Goal: Obtain resource: Download file/media

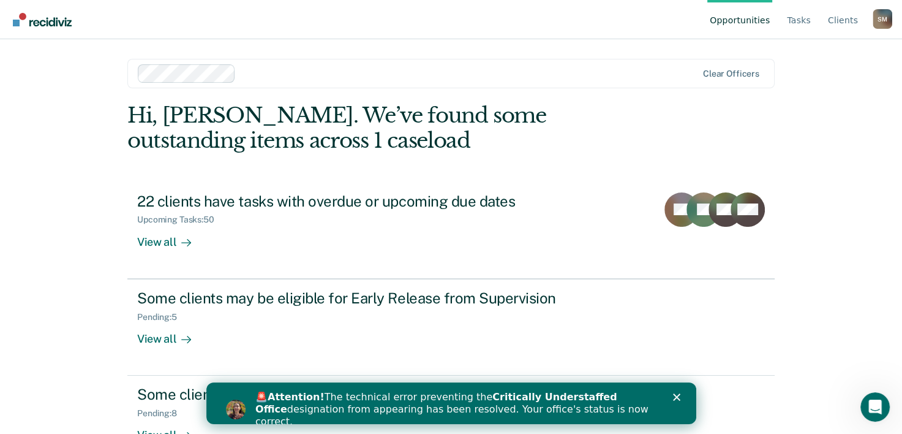
click at [678, 399] on polygon "Close" at bounding box center [676, 396] width 7 height 7
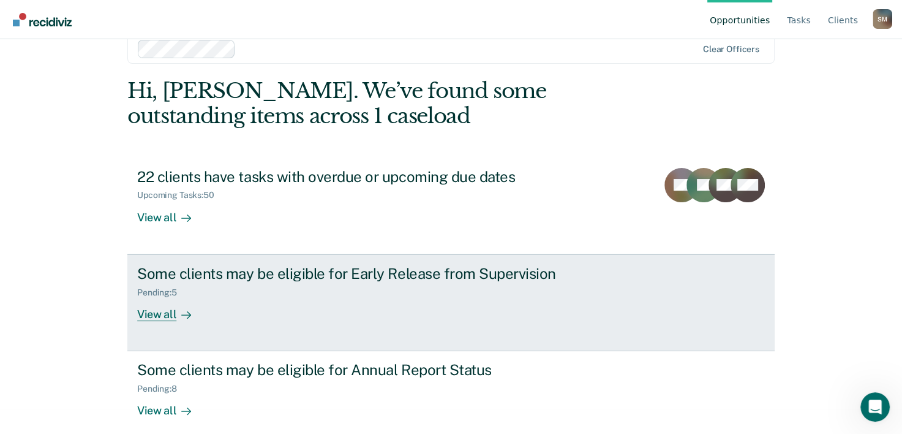
scroll to position [37, 0]
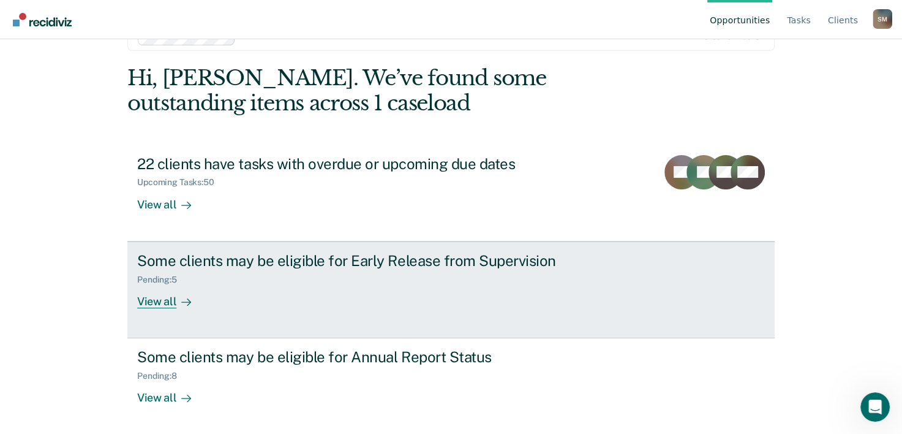
click at [152, 302] on div "View all" at bounding box center [171, 296] width 69 height 24
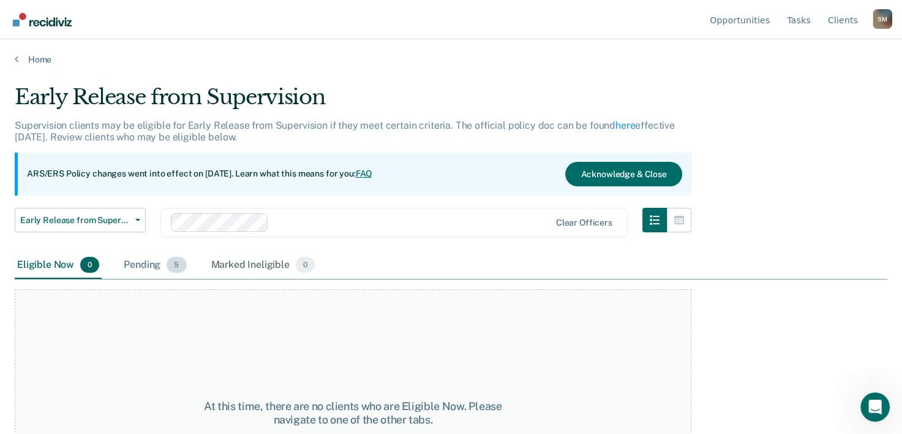
click at [141, 267] on div "Pending 5" at bounding box center [154, 265] width 67 height 27
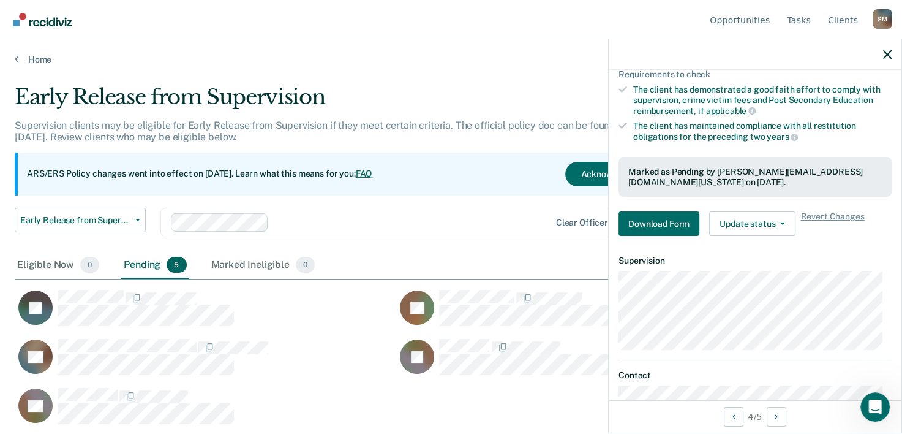
scroll to position [284, 0]
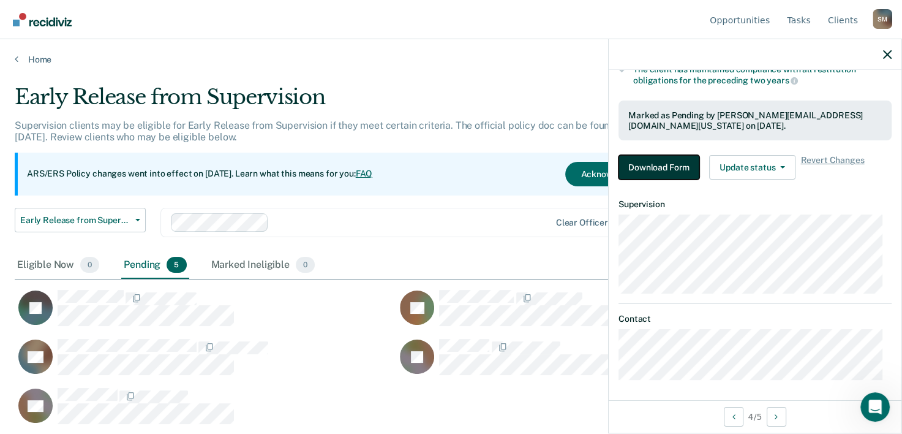
click at [669, 167] on button "Download Form" at bounding box center [659, 167] width 81 height 25
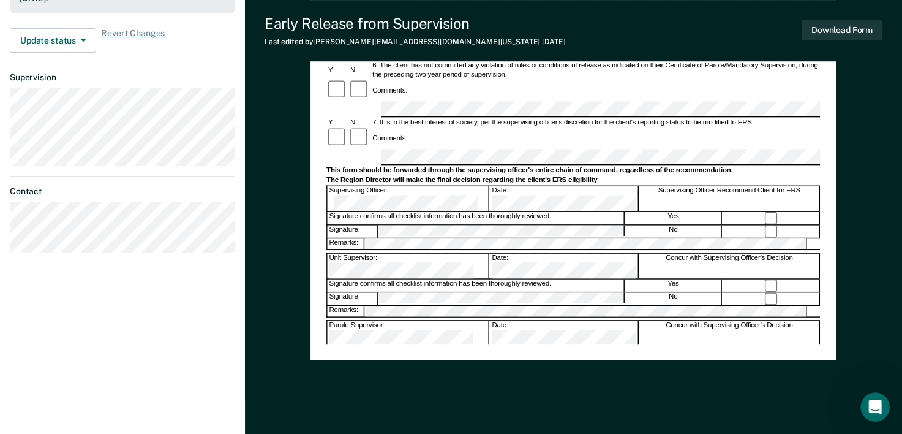
scroll to position [429, 0]
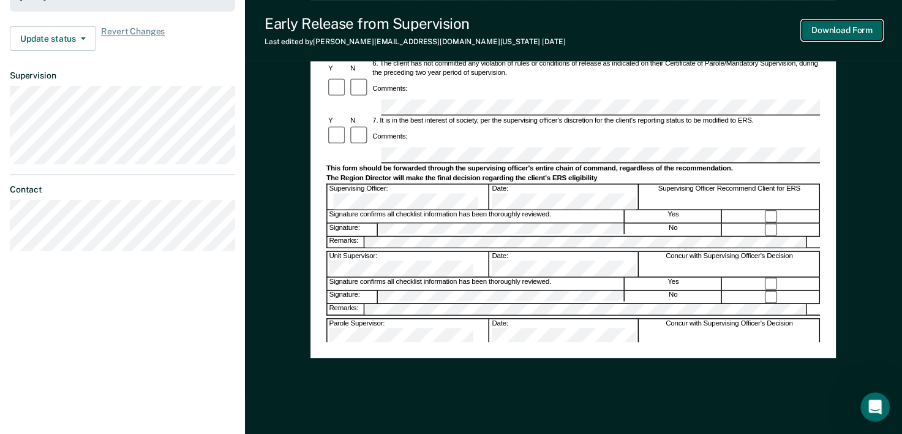
click at [837, 36] on button "Download Form" at bounding box center [842, 30] width 81 height 20
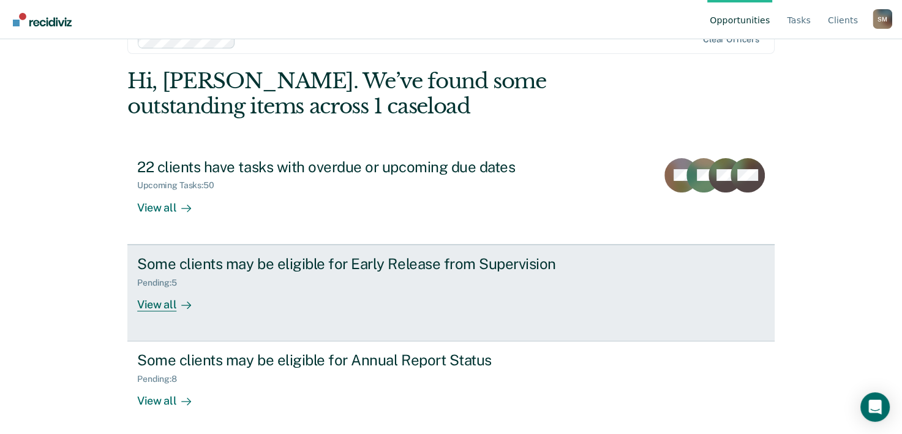
scroll to position [37, 0]
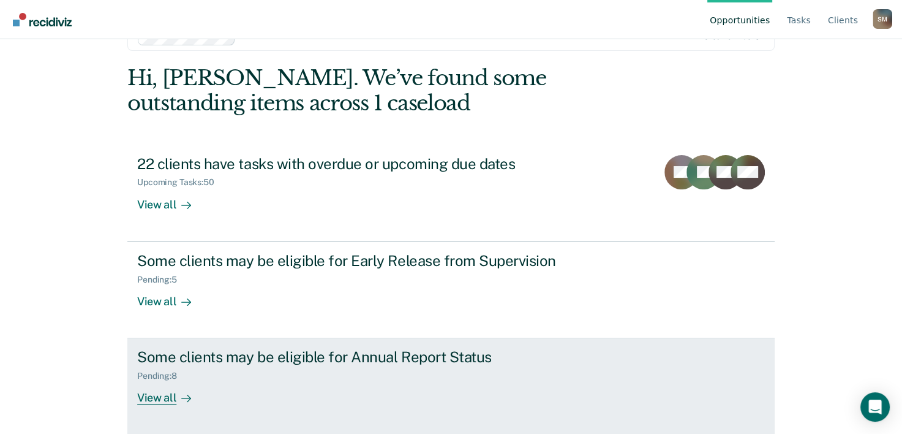
click at [164, 393] on div "View all" at bounding box center [171, 393] width 69 height 24
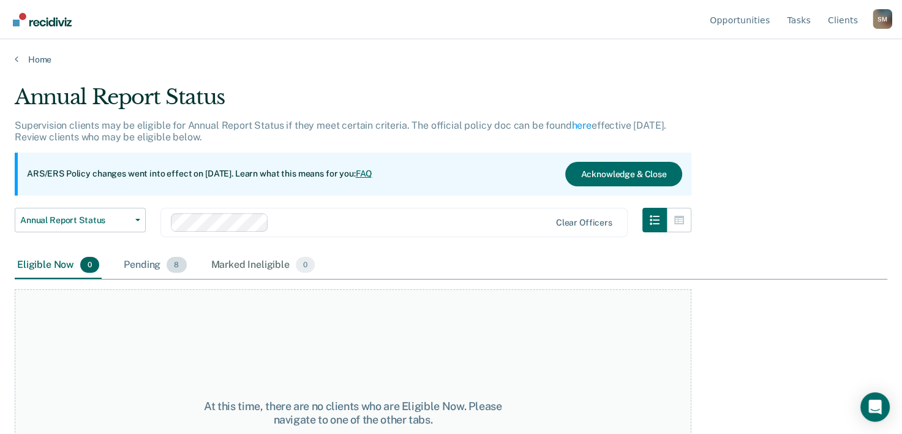
click at [151, 267] on div "Pending 8" at bounding box center [154, 265] width 67 height 27
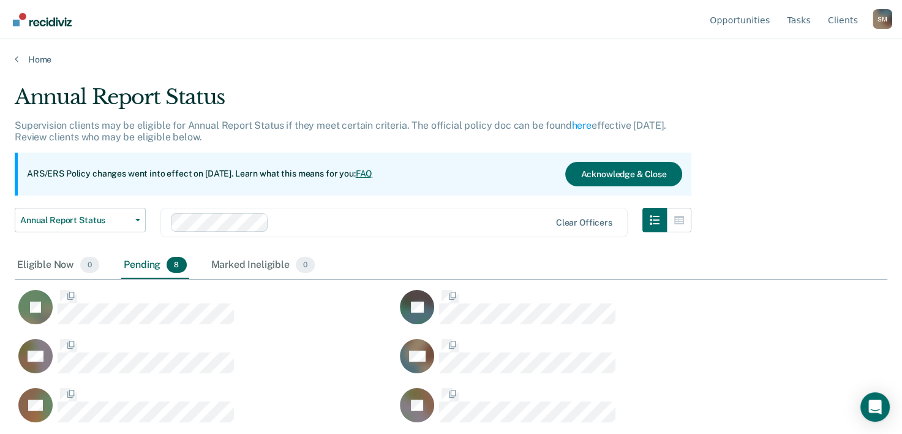
scroll to position [248, 863]
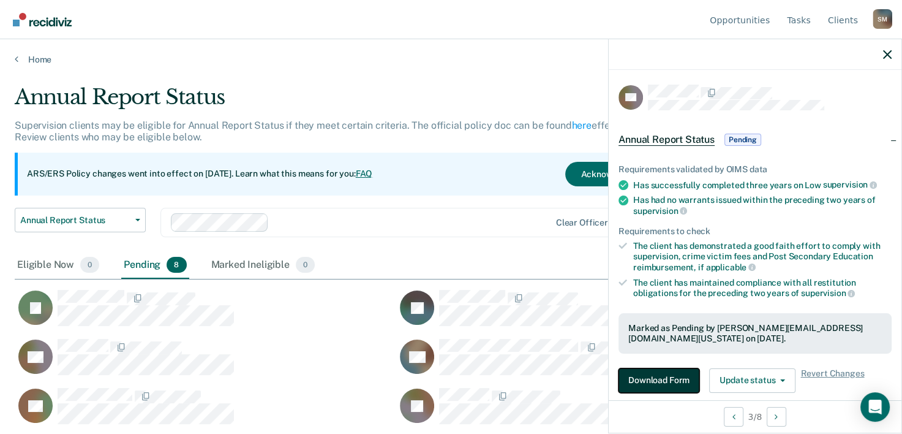
click at [652, 376] on button "Download Form" at bounding box center [659, 380] width 81 height 25
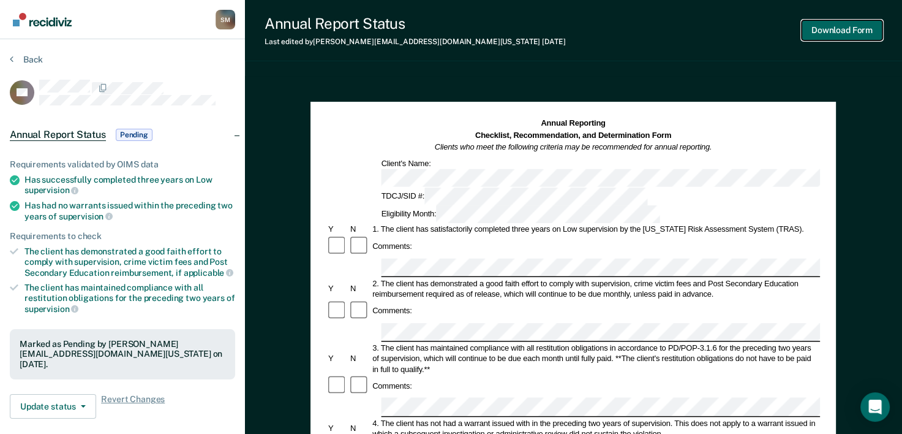
click at [848, 36] on button "Download Form" at bounding box center [842, 30] width 81 height 20
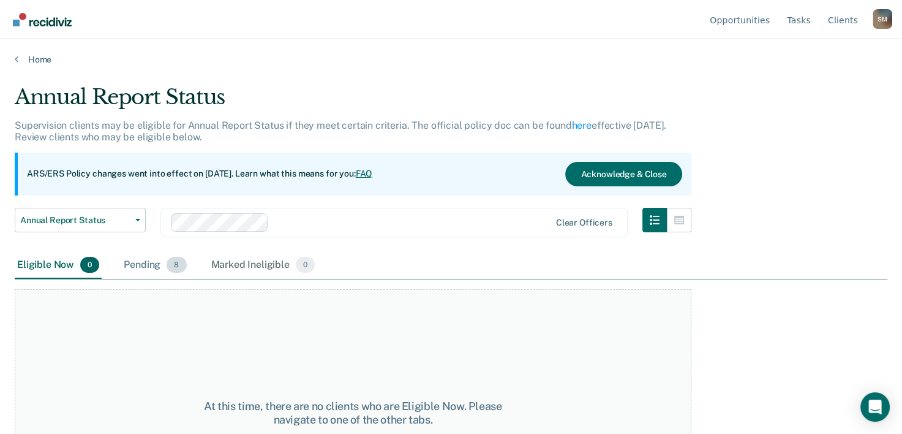
click at [130, 264] on div "Pending 8" at bounding box center [154, 265] width 67 height 27
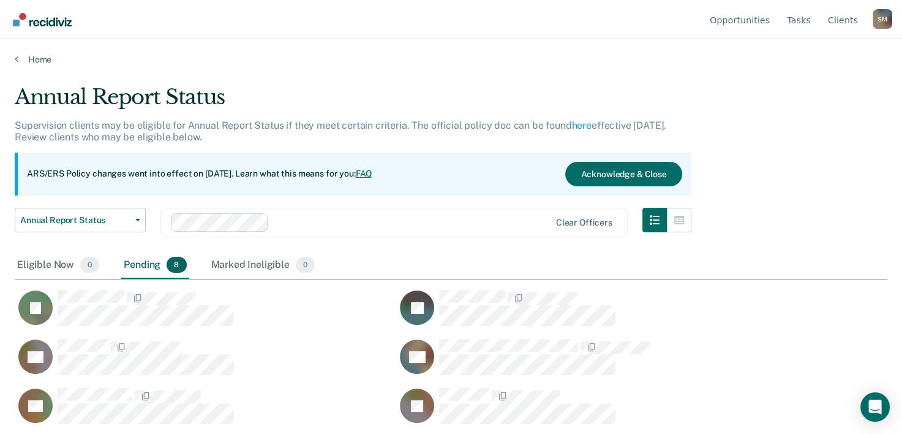
scroll to position [50, 0]
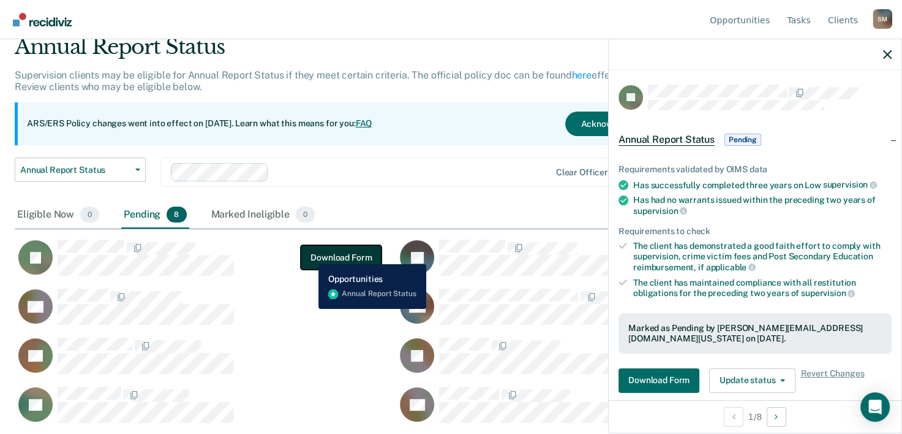
click at [309, 255] on button "Download Form" at bounding box center [341, 257] width 81 height 25
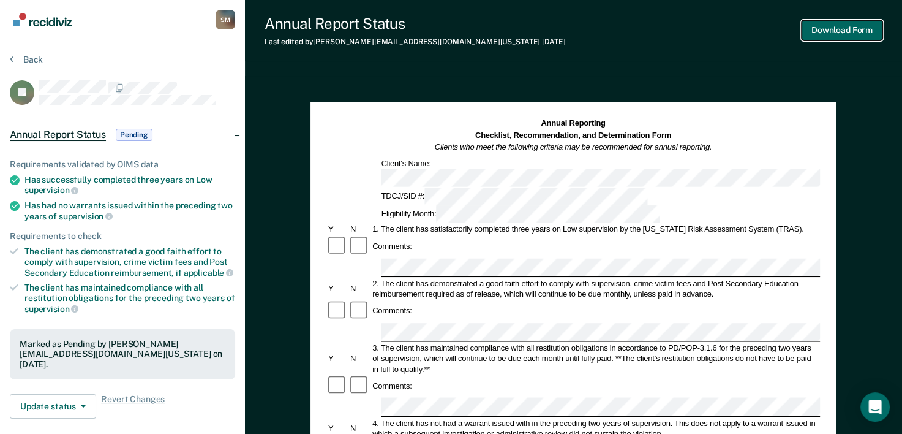
click at [819, 32] on button "Download Form" at bounding box center [842, 30] width 81 height 20
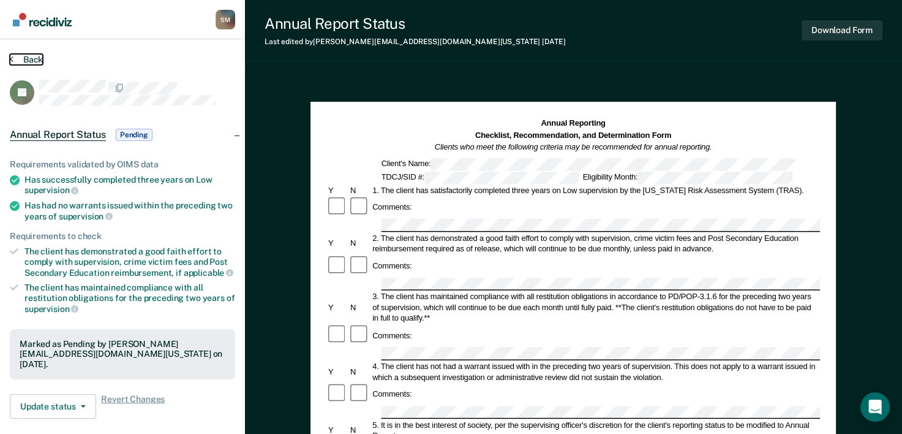
click at [13, 59] on button "Back" at bounding box center [26, 59] width 33 height 11
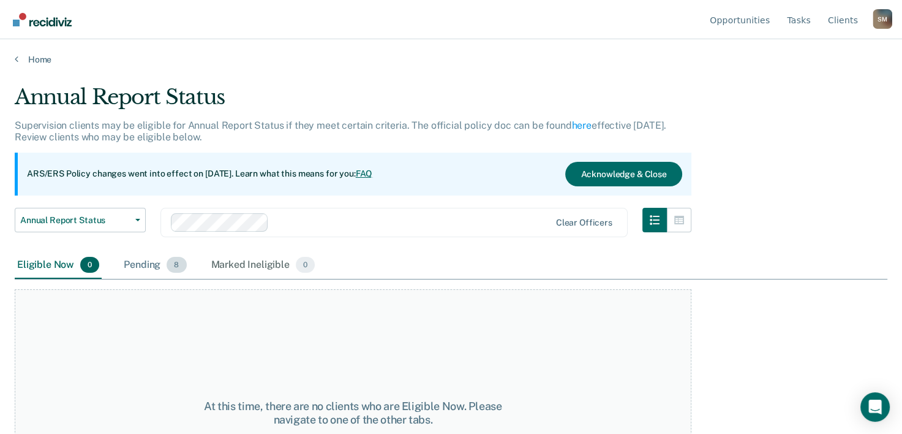
click at [140, 264] on div "Pending 8" at bounding box center [154, 265] width 67 height 27
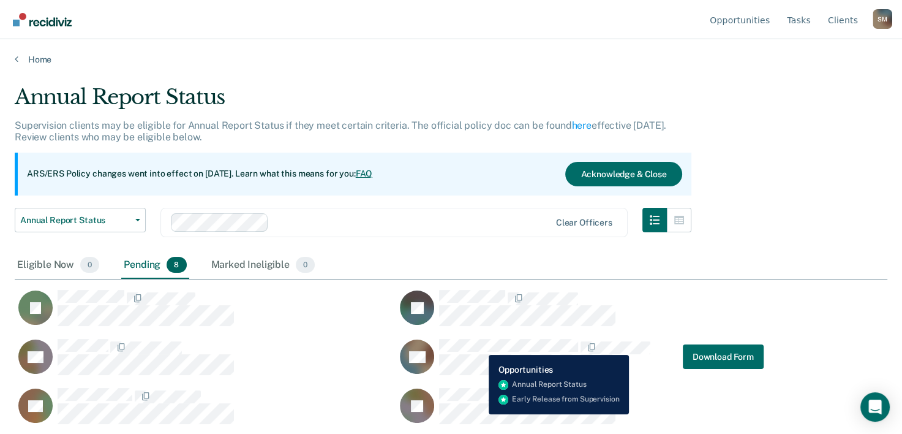
scroll to position [50, 0]
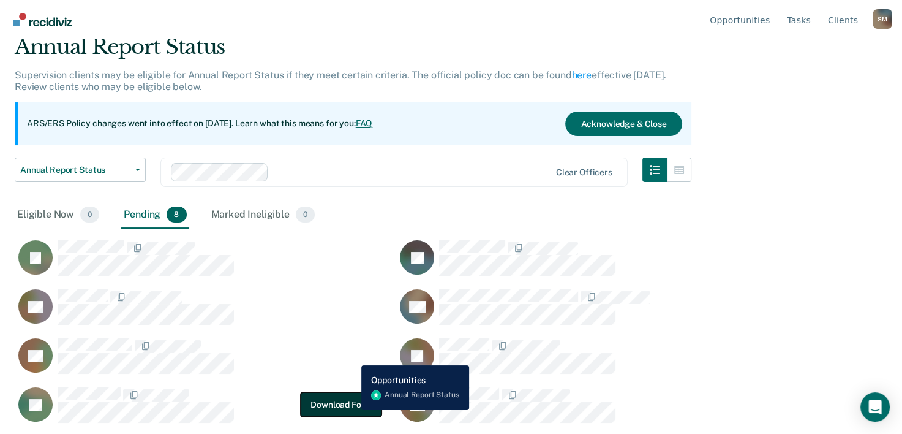
click at [352, 410] on button "Download Form" at bounding box center [341, 404] width 81 height 25
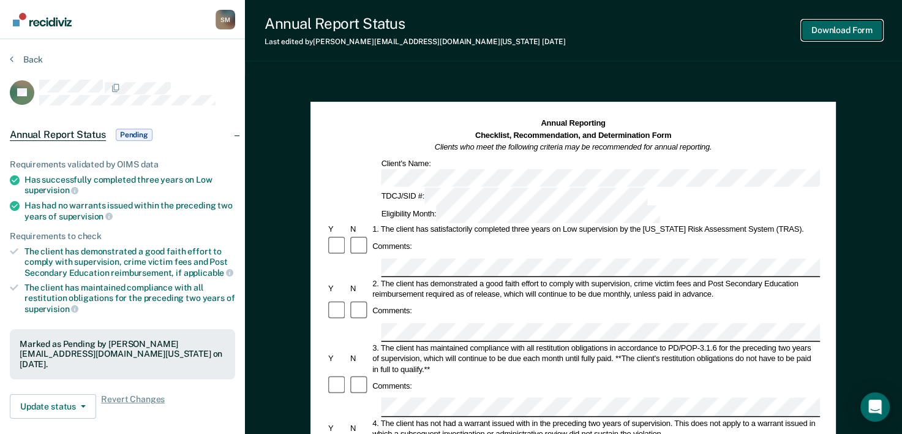
click at [821, 33] on button "Download Form" at bounding box center [842, 30] width 81 height 20
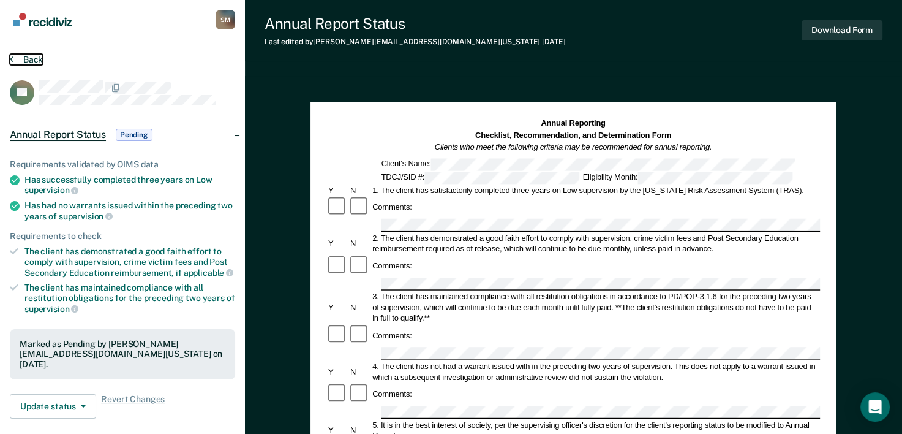
click at [18, 57] on button "Back" at bounding box center [26, 59] width 33 height 11
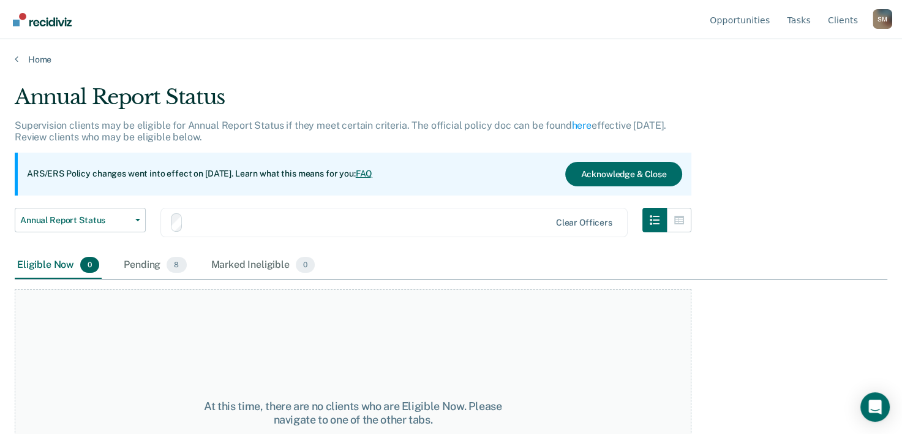
scroll to position [50, 0]
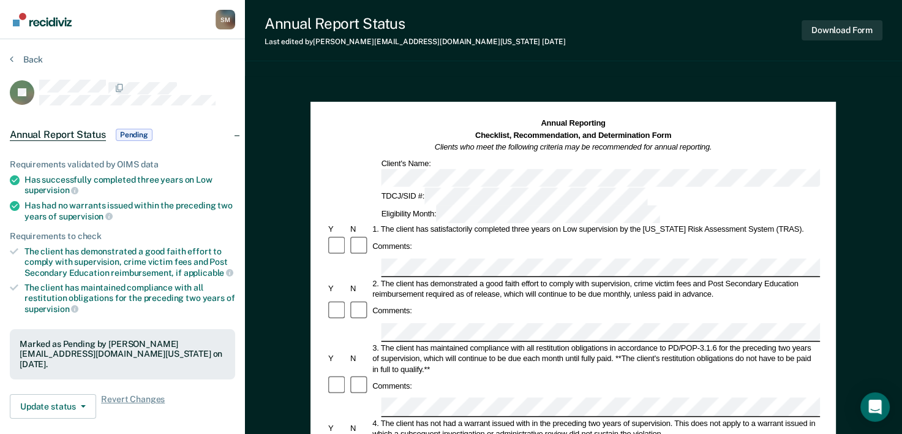
scroll to position [50, 0]
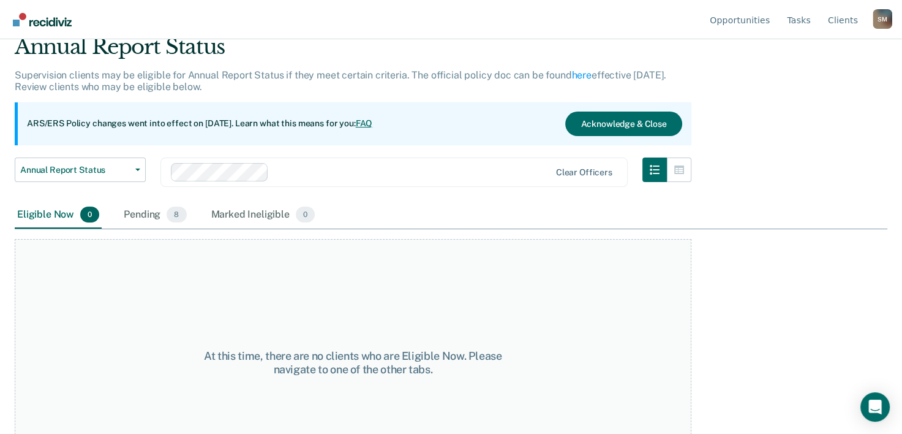
scroll to position [37, 0]
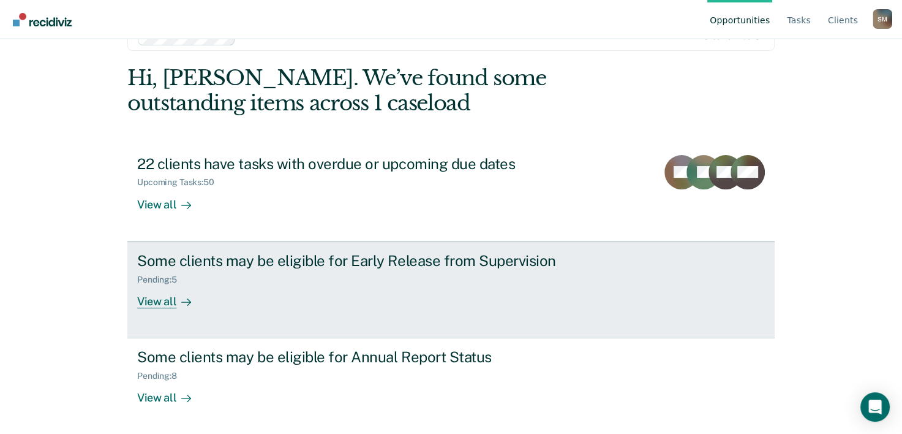
click at [162, 299] on div "View all" at bounding box center [171, 296] width 69 height 24
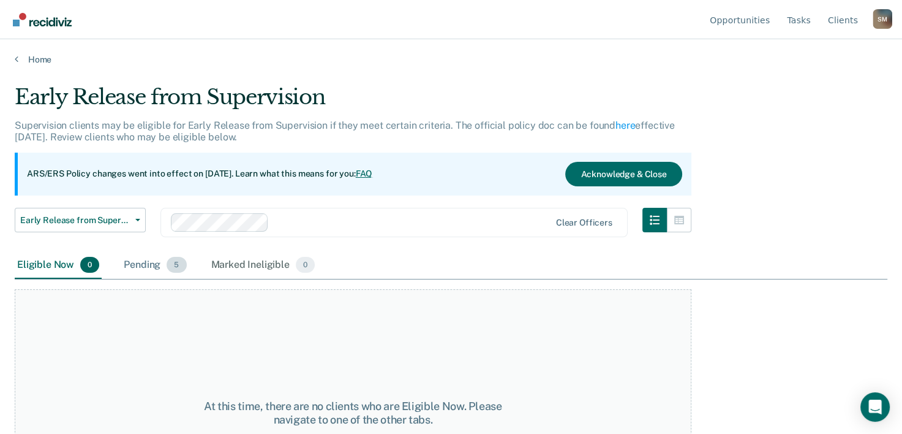
click at [159, 267] on div "Pending 5" at bounding box center [154, 265] width 67 height 27
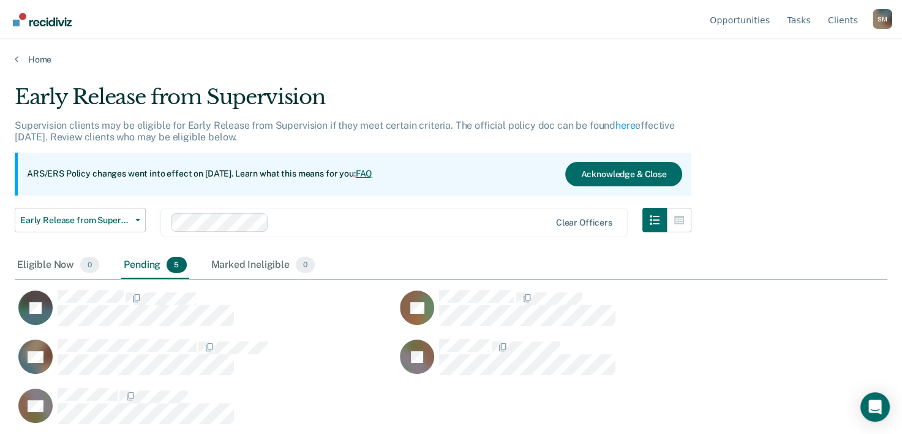
scroll to position [248, 863]
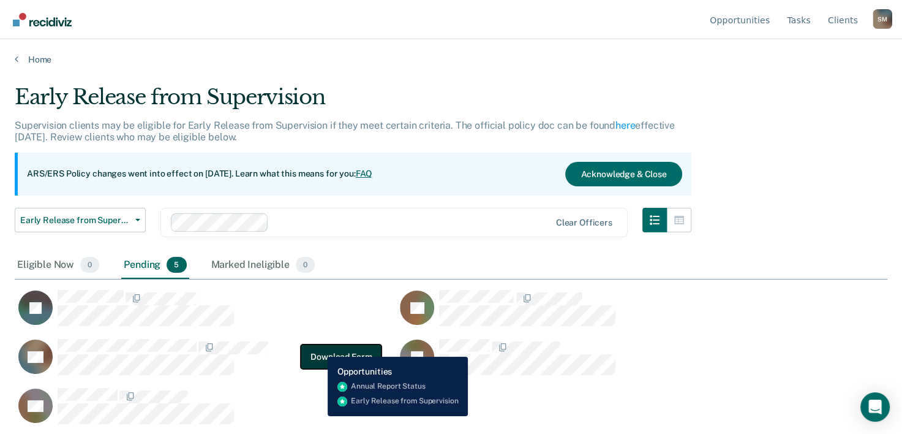
click at [319, 347] on button "Download Form" at bounding box center [341, 356] width 81 height 25
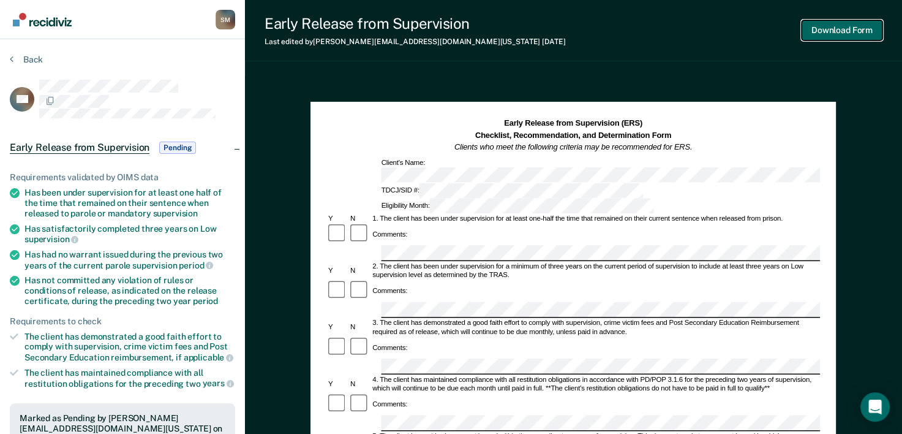
click at [838, 35] on button "Download Form" at bounding box center [842, 30] width 81 height 20
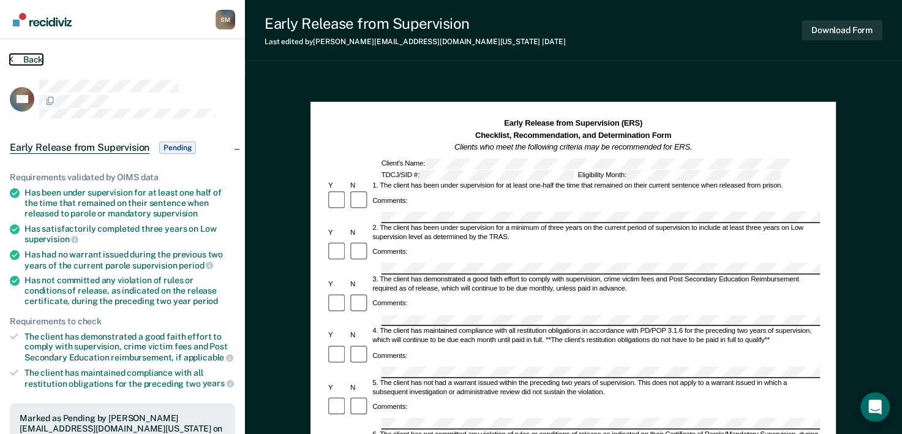
click at [10, 61] on icon at bounding box center [12, 59] width 4 height 10
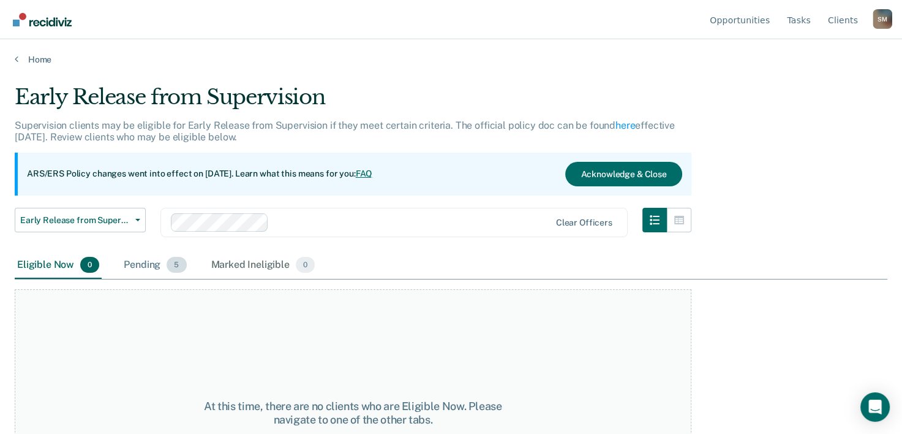
click at [140, 263] on div "Pending 5" at bounding box center [154, 265] width 67 height 27
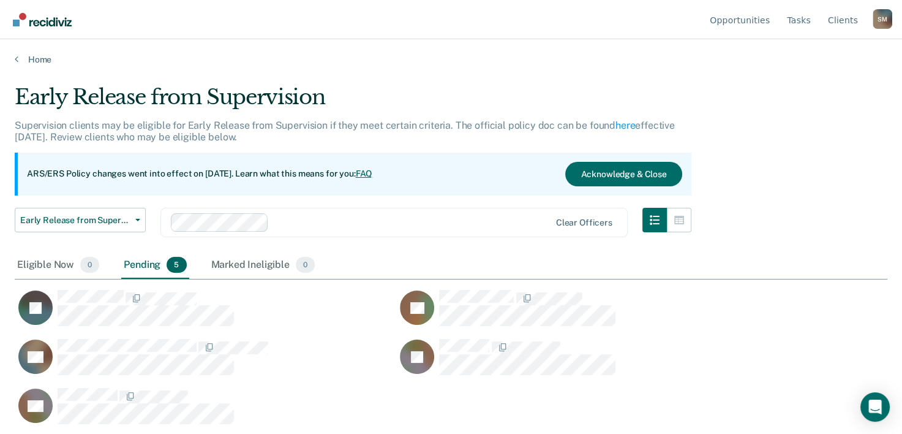
scroll to position [248, 863]
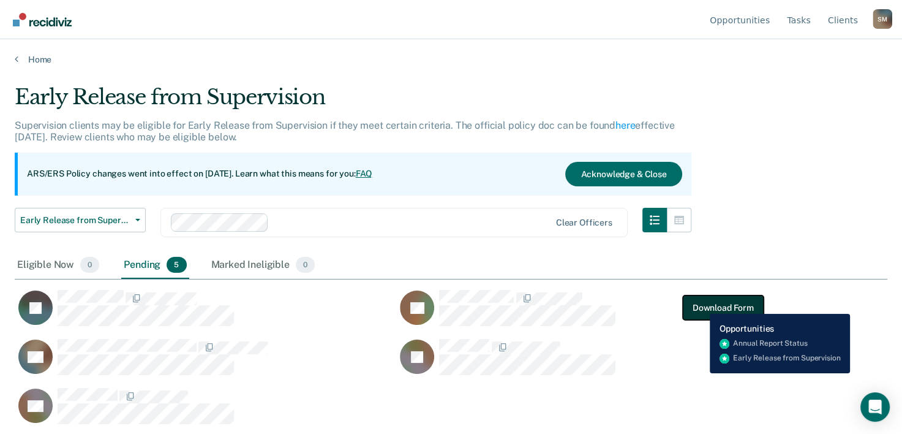
click at [702, 304] on button "Download Form" at bounding box center [723, 307] width 81 height 25
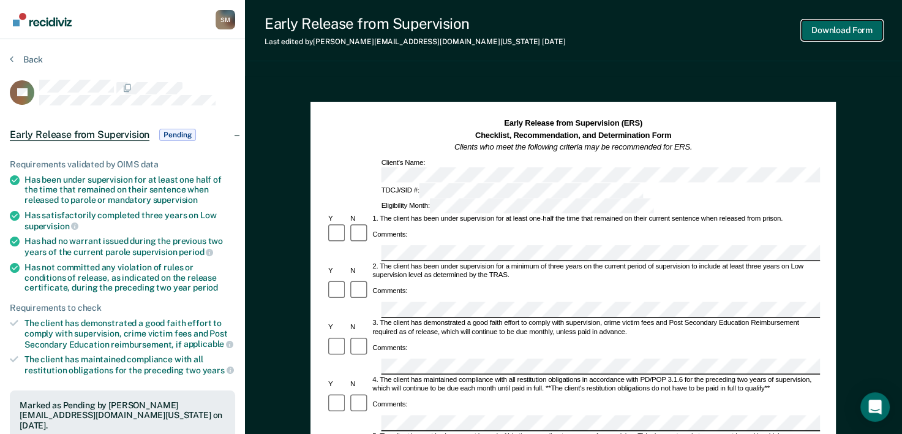
click at [858, 29] on button "Download Form" at bounding box center [842, 30] width 81 height 20
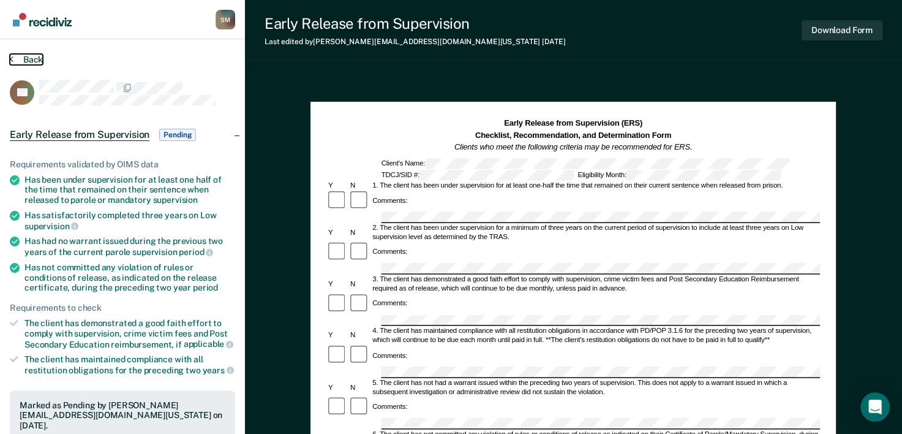
click at [15, 59] on button "Back" at bounding box center [26, 59] width 33 height 11
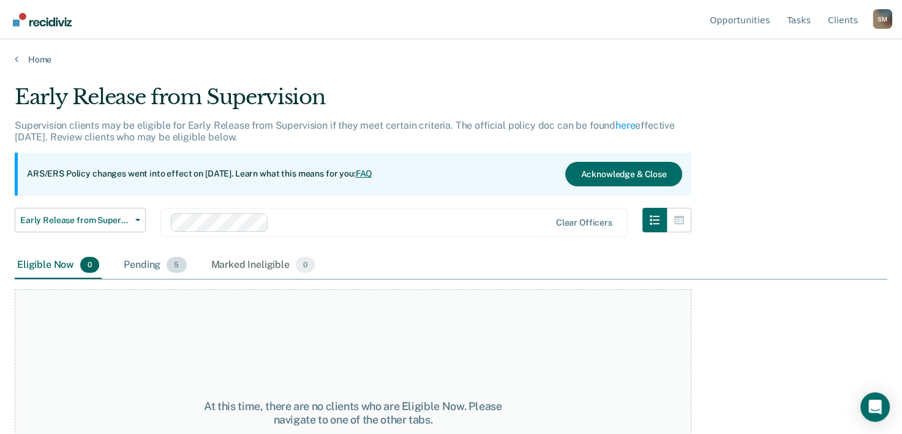
click at [147, 268] on div "Pending 5" at bounding box center [154, 265] width 67 height 27
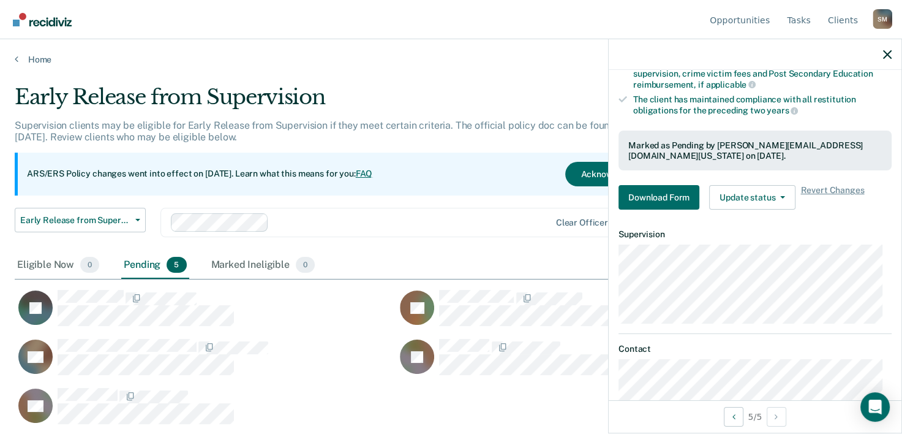
scroll to position [284, 0]
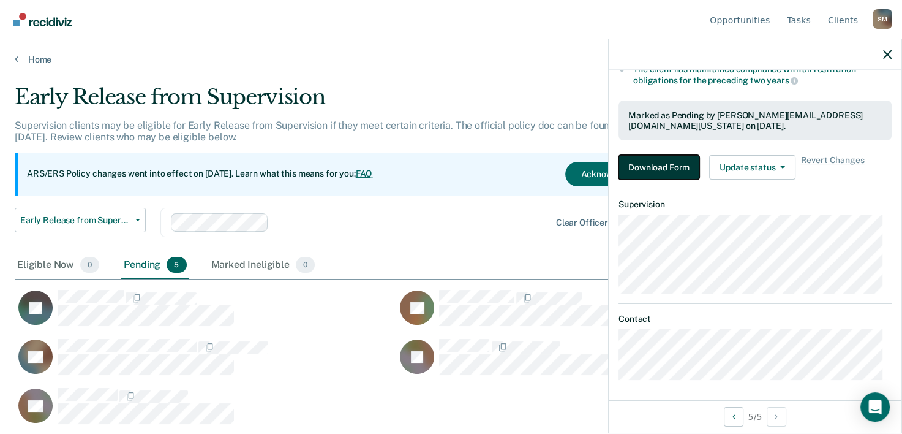
click at [670, 169] on button "Download Form" at bounding box center [659, 167] width 81 height 25
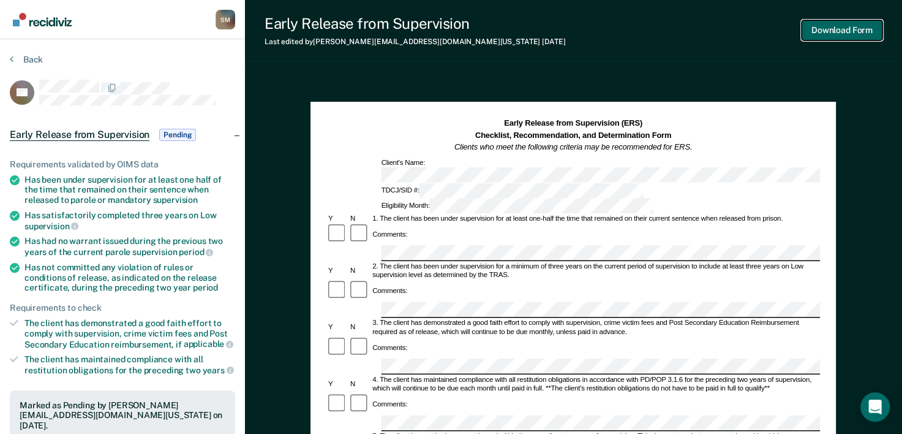
click at [870, 33] on button "Download Form" at bounding box center [842, 30] width 81 height 20
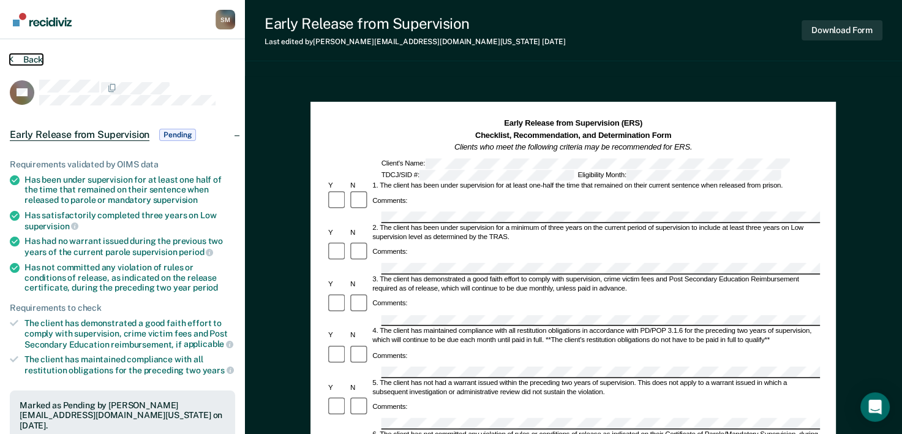
click at [25, 59] on button "Back" at bounding box center [26, 59] width 33 height 11
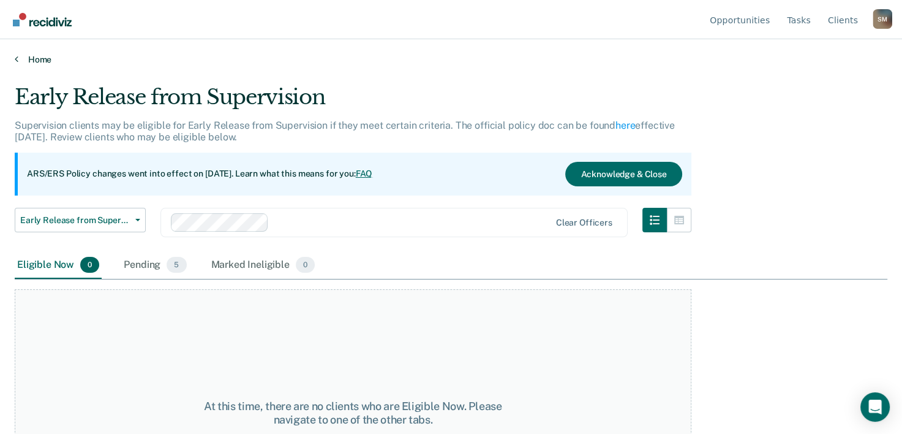
click at [25, 59] on link "Home" at bounding box center [451, 59] width 873 height 11
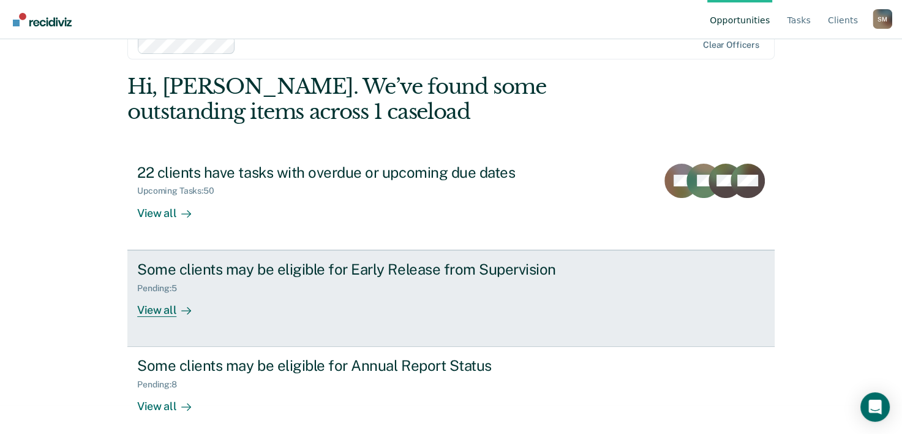
scroll to position [37, 0]
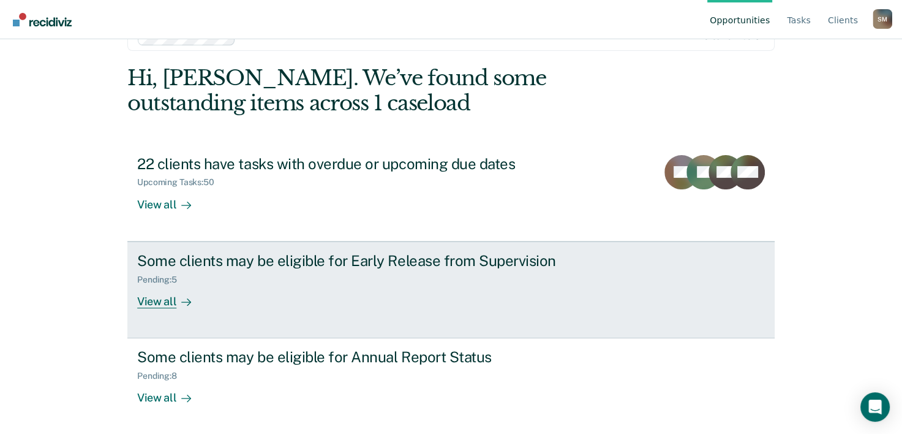
click at [159, 302] on div "View all" at bounding box center [171, 296] width 69 height 24
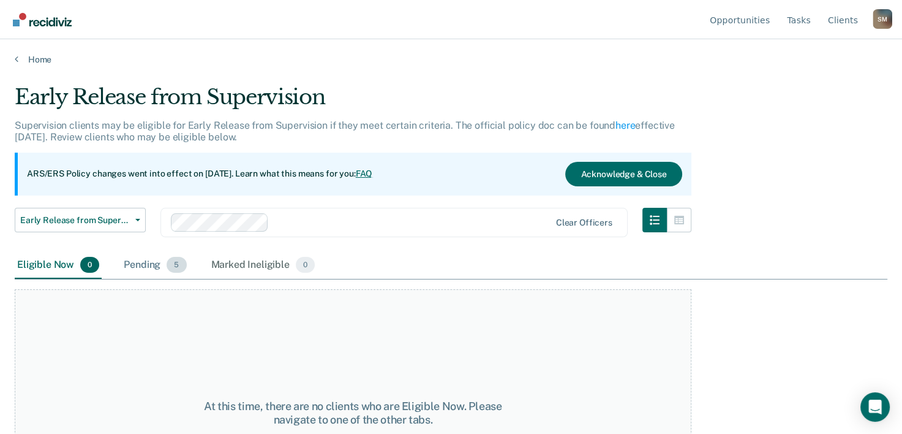
click at [153, 263] on div "Pending 5" at bounding box center [154, 265] width 67 height 27
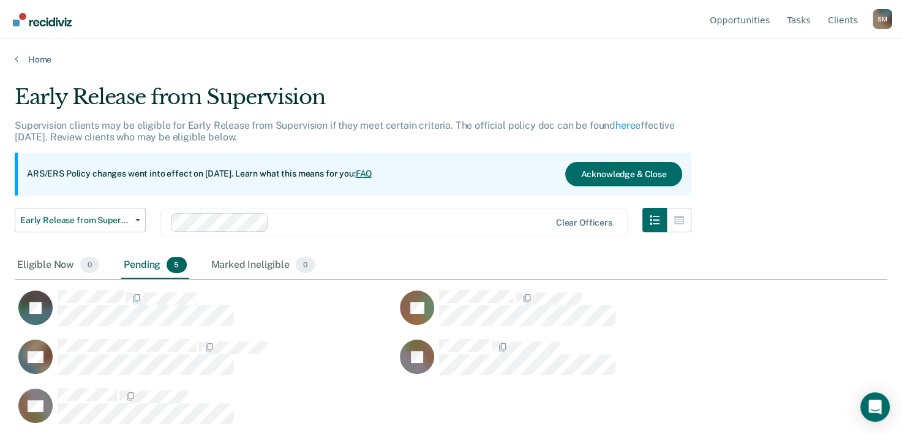
scroll to position [1, 0]
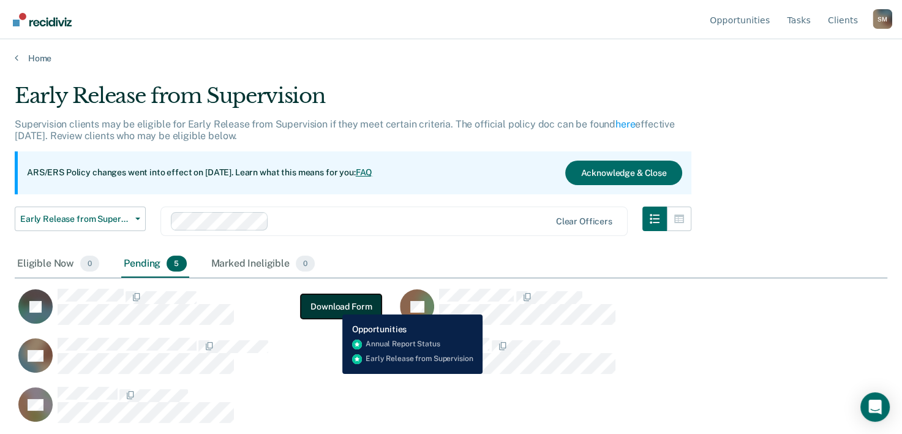
click at [333, 305] on button "Download Form" at bounding box center [341, 306] width 81 height 25
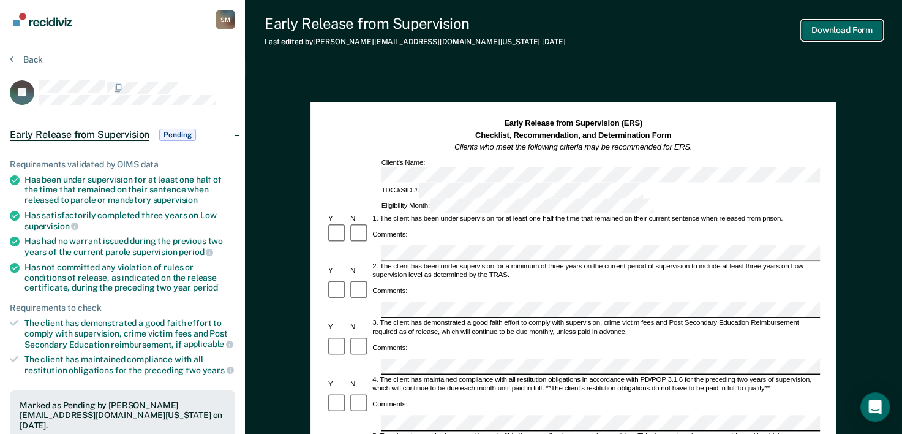
click at [836, 37] on button "Download Form" at bounding box center [842, 30] width 81 height 20
